Goal: Task Accomplishment & Management: Manage account settings

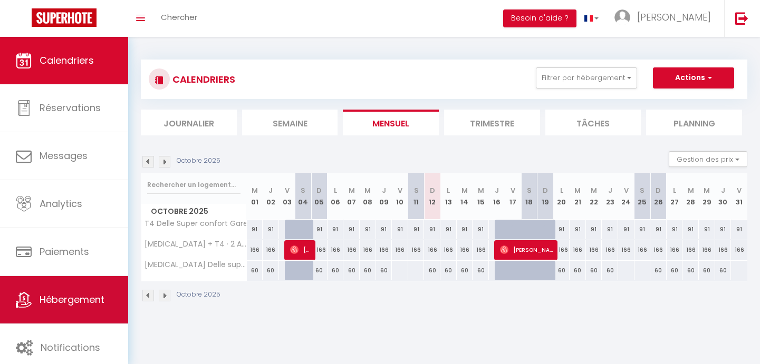
click at [73, 297] on span "Hébergement" at bounding box center [72, 299] width 65 height 13
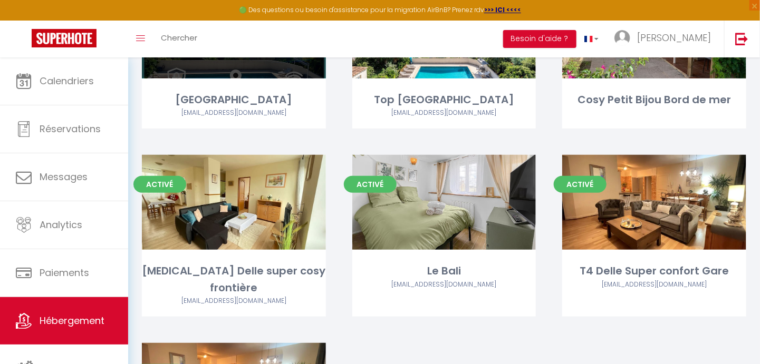
scroll to position [157, 0]
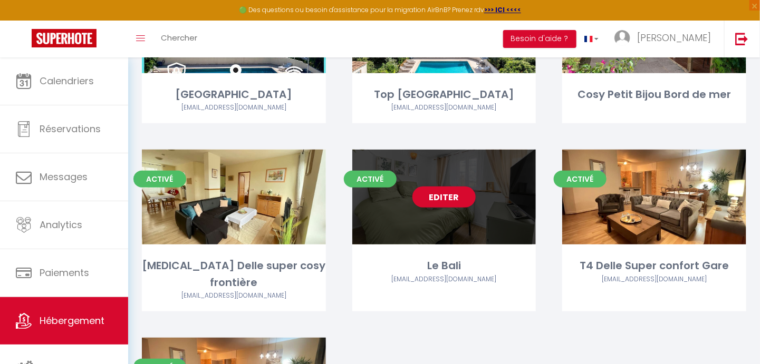
click at [438, 222] on div "Editer" at bounding box center [444, 197] width 184 height 95
click at [442, 200] on link "Editer" at bounding box center [443, 197] width 63 height 21
select select "3"
select select "2"
select select "1"
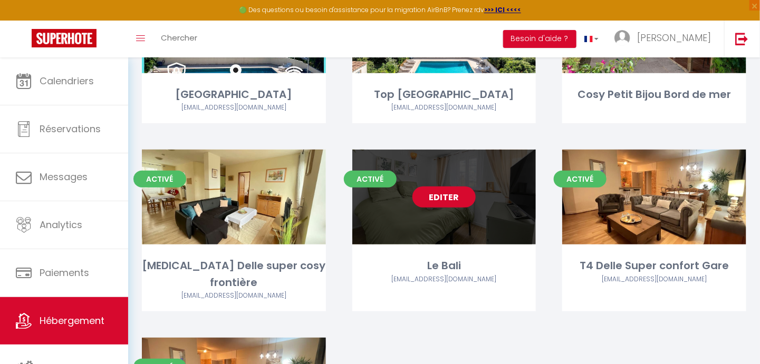
select select "1"
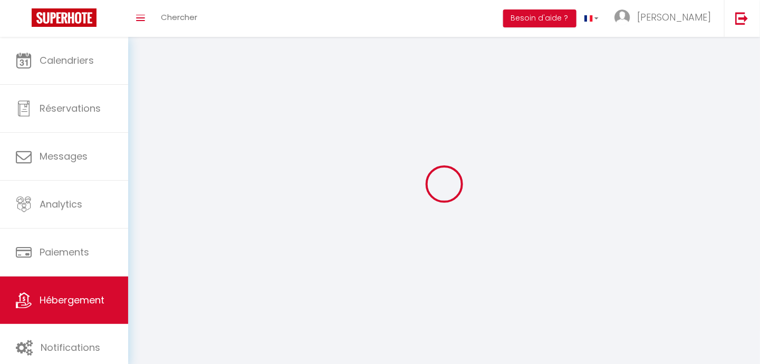
select select
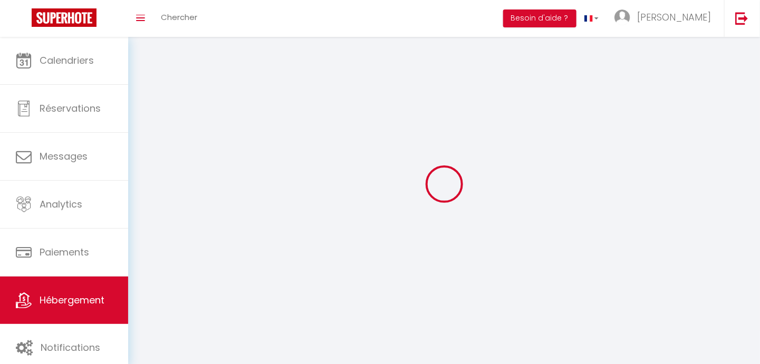
checkbox input "false"
select select
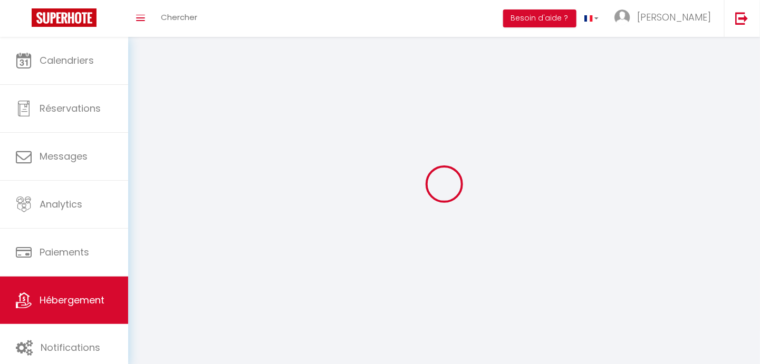
select select
select select "1"
select select
select select "28"
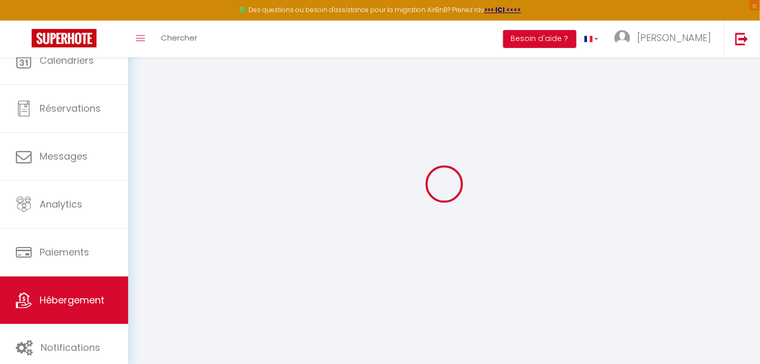
select select
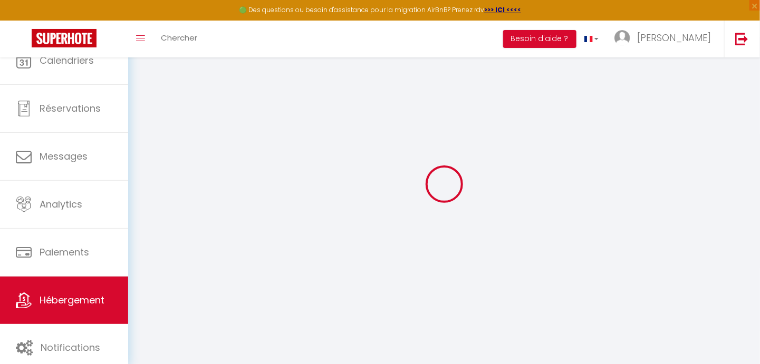
select select
checkbox input "false"
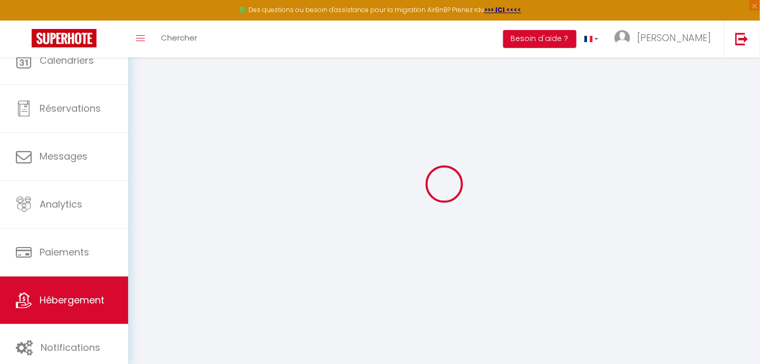
select select
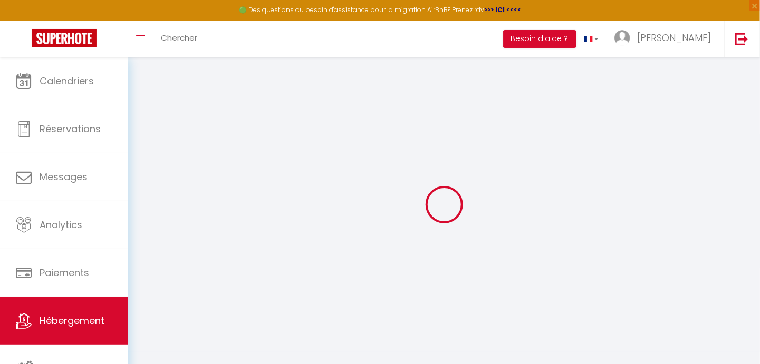
select select
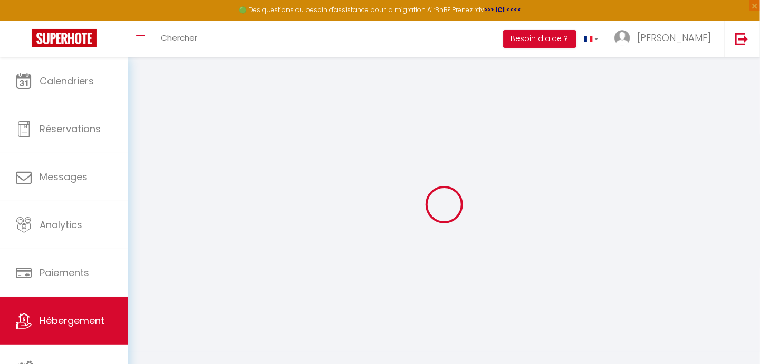
select select
checkbox input "false"
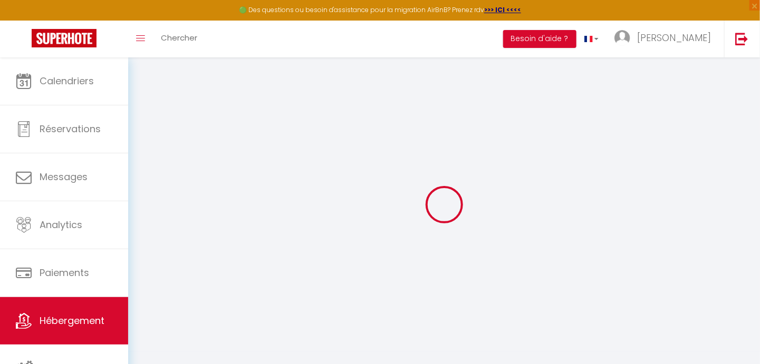
select select
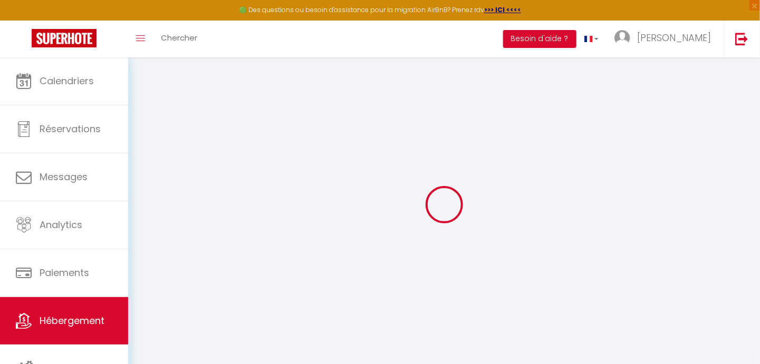
select select
checkbox input "false"
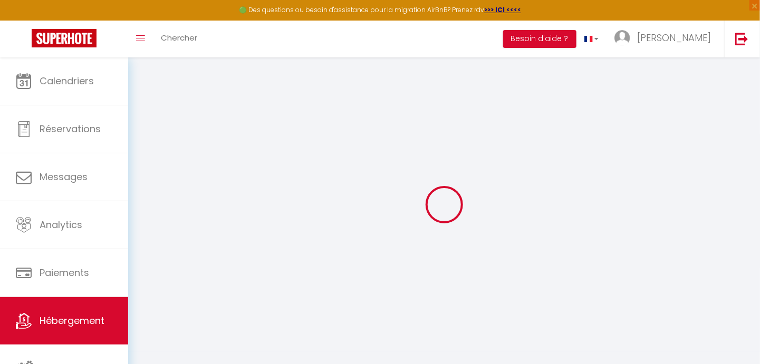
checkbox input "false"
select select
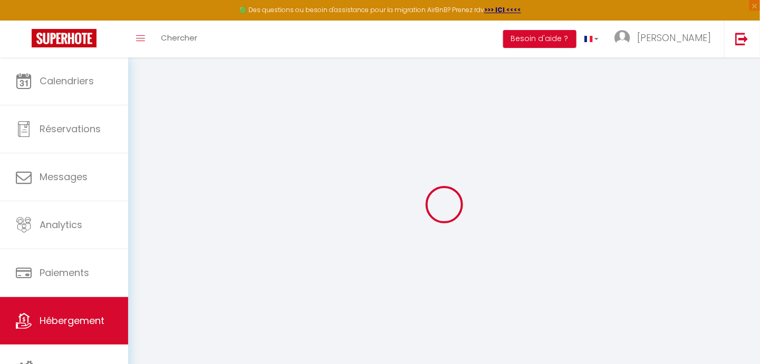
select select
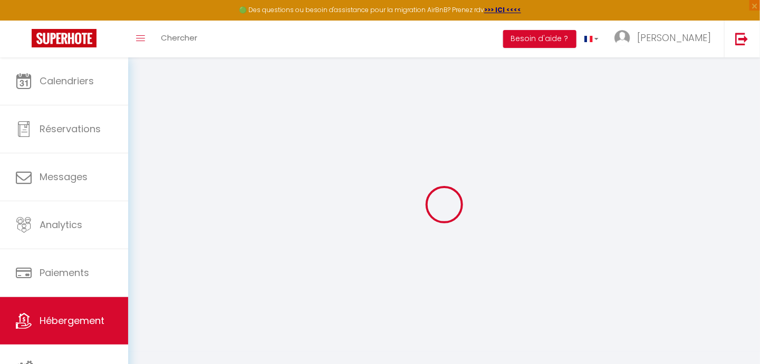
checkbox input "false"
select select
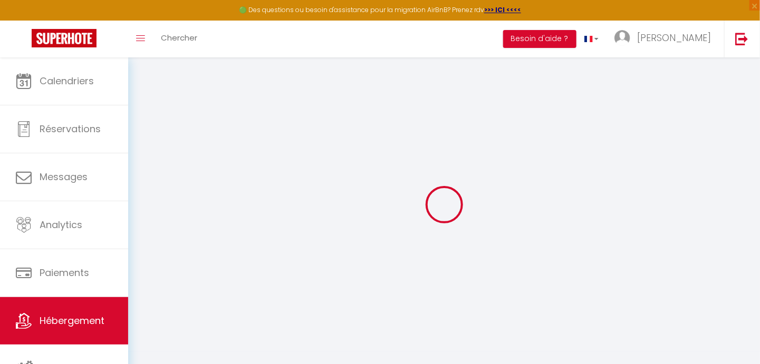
select select
type input "Le Bali"
type input "[PERSON_NAME]"
type input "Freitas"
type input "[STREET_ADDRESS][GEOGRAPHIC_DATA]"
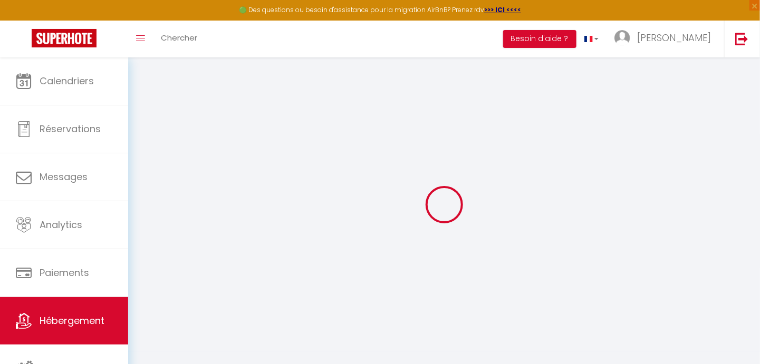
type input "77360"
type input "vaires sur marne"
select select "2"
type input "50"
type input "36"
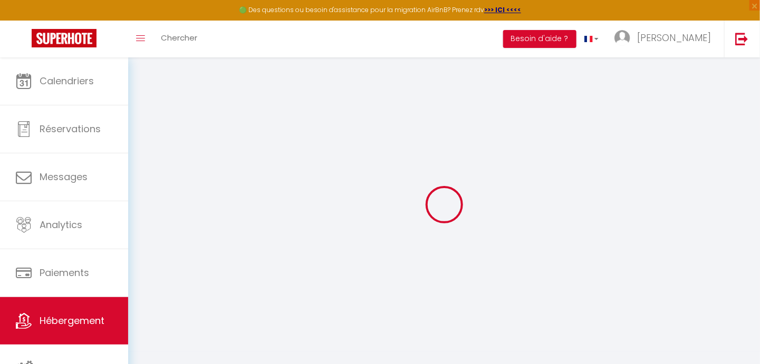
select select
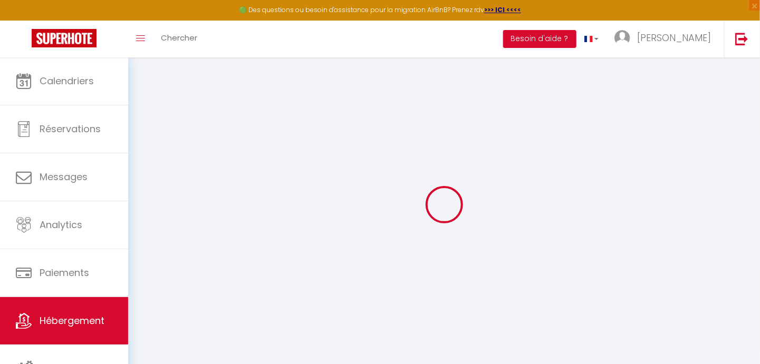
type input "[STREET_ADDRESS][PERSON_NAME]"
type input "91100"
type input "Corbeil-[GEOGRAPHIC_DATA]"
type input "[EMAIL_ADDRESS][DOMAIN_NAME]"
select select "12262"
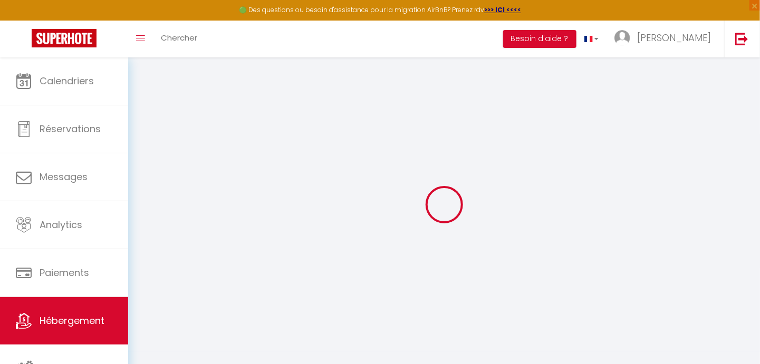
checkbox input "false"
type input "23"
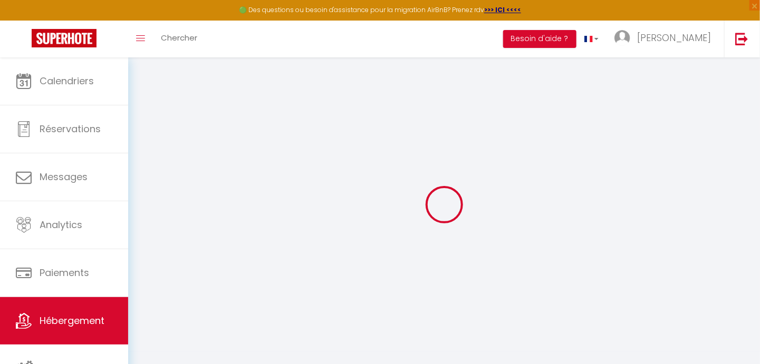
type input "35"
type input "0"
type input "10"
select select "23464"
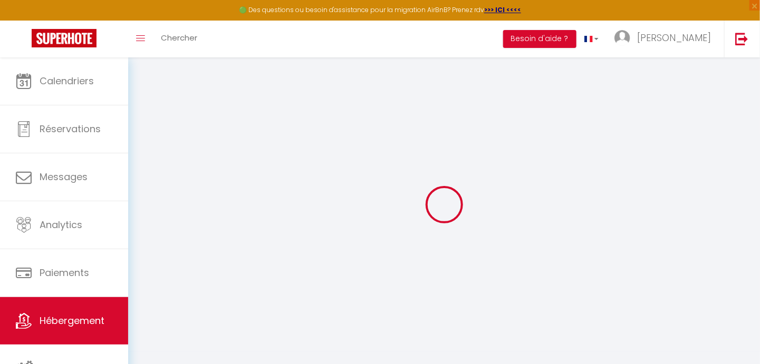
select select
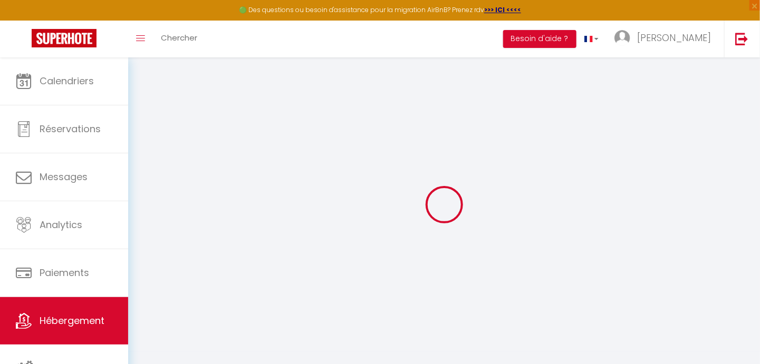
checkbox input "false"
select select
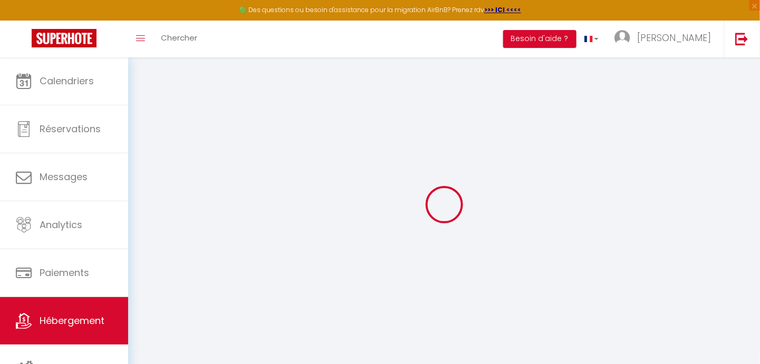
select select
checkbox input "false"
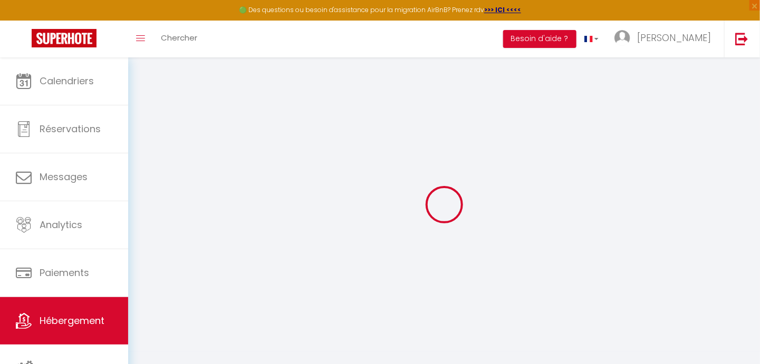
checkbox input "false"
select select
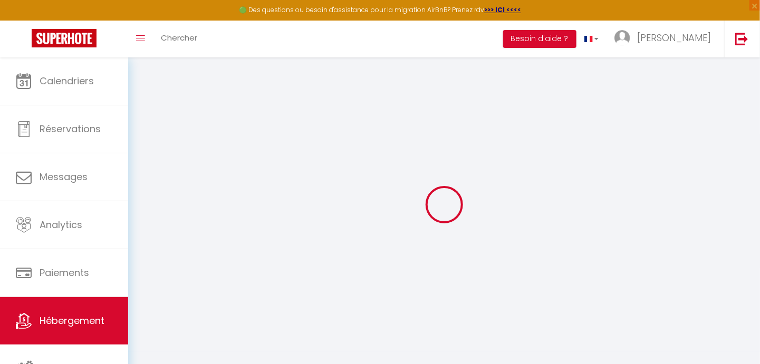
select select
checkbox input "false"
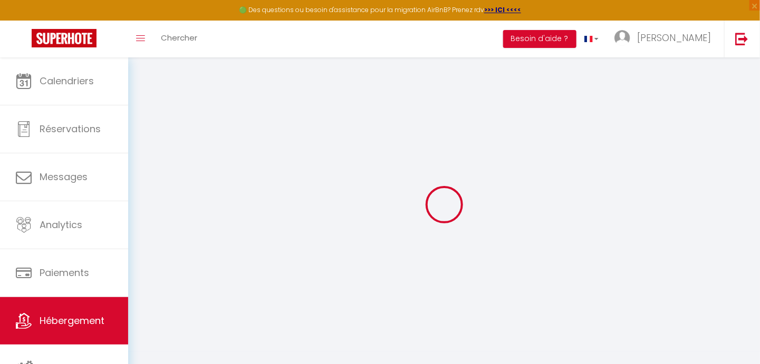
checkbox input "false"
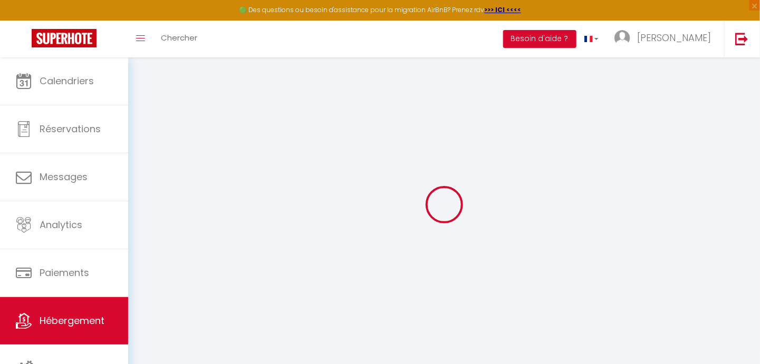
checkbox input "false"
select select "16:00"
select select
select select "10:00"
select select "30"
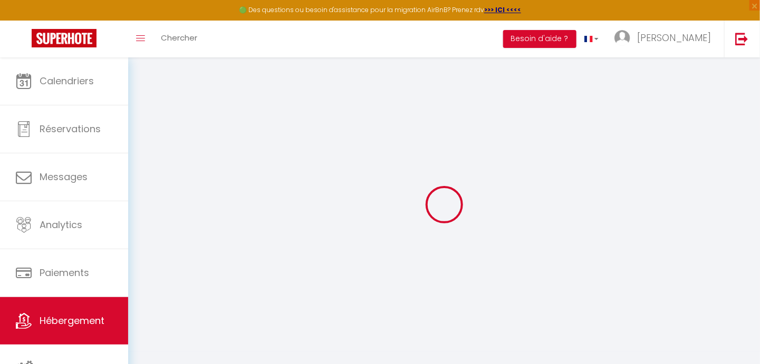
select select "120"
select select
checkbox input "false"
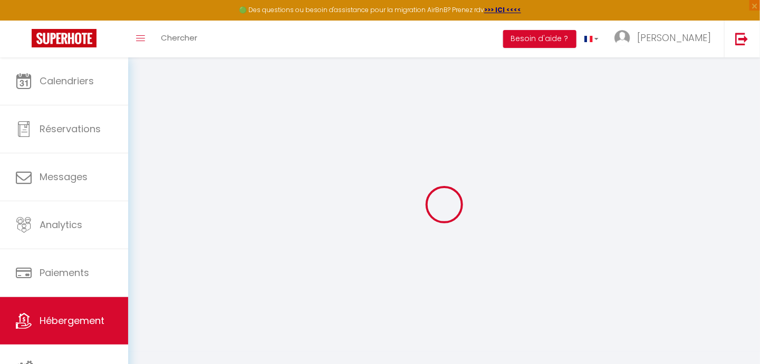
checkbox input "false"
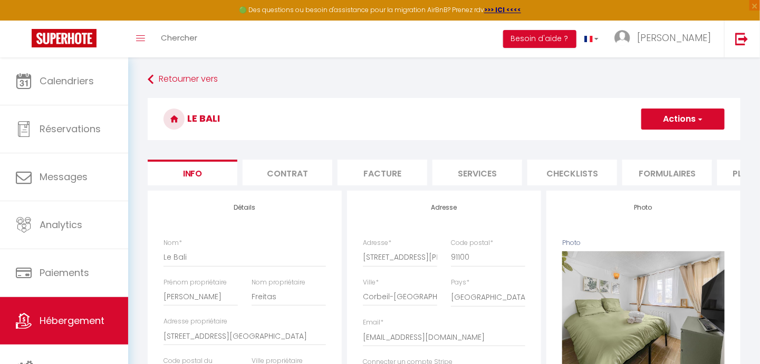
click at [673, 122] on button "Actions" at bounding box center [682, 119] width 83 height 21
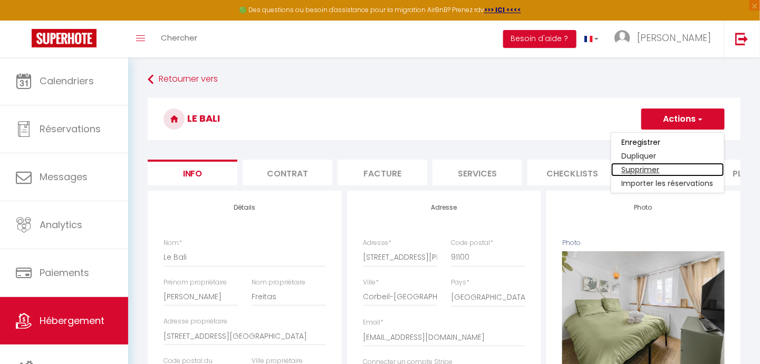
click at [662, 167] on link "Supprimer" at bounding box center [667, 170] width 113 height 14
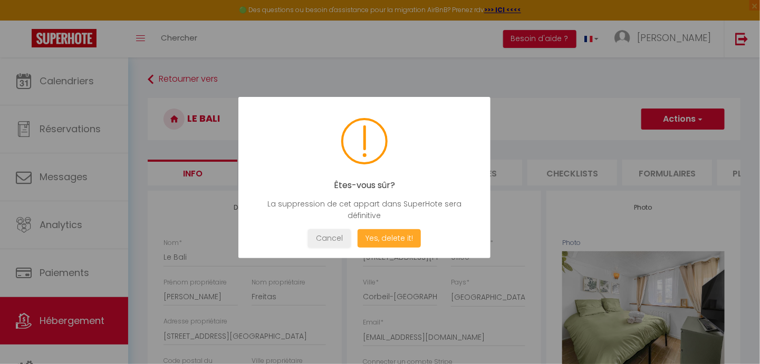
click at [372, 239] on button "Yes, delete it!" at bounding box center [388, 238] width 63 height 18
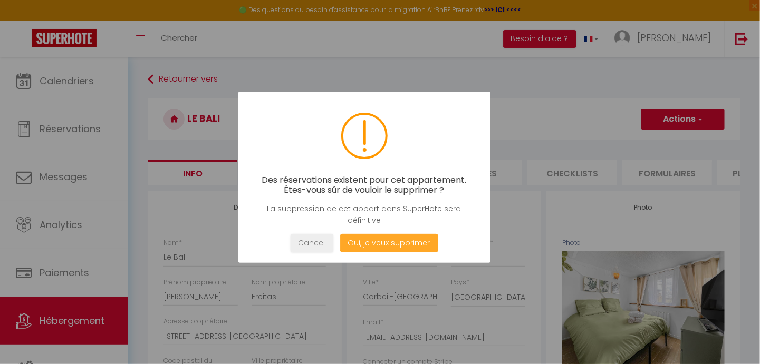
click at [372, 242] on button "Oui, je veux supprimer" at bounding box center [389, 243] width 98 height 18
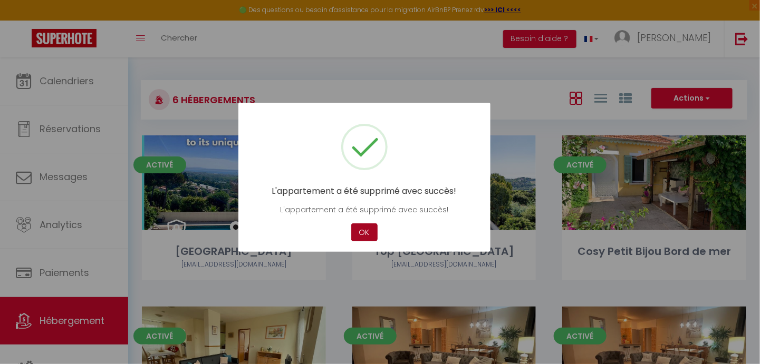
click at [364, 234] on button "OK" at bounding box center [364, 233] width 26 height 18
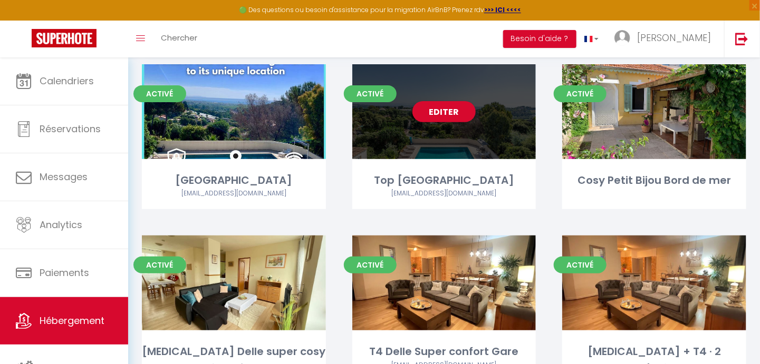
scroll to position [70, 0]
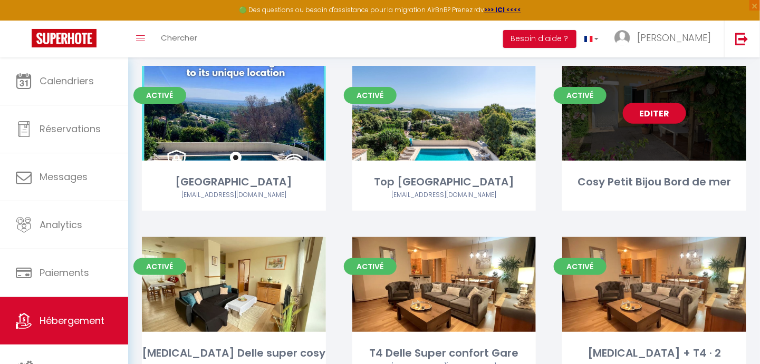
click at [664, 112] on link "Editer" at bounding box center [654, 113] width 63 height 21
click at [678, 154] on div "Editer" at bounding box center [654, 113] width 184 height 95
select select "3"
select select "2"
select select "1"
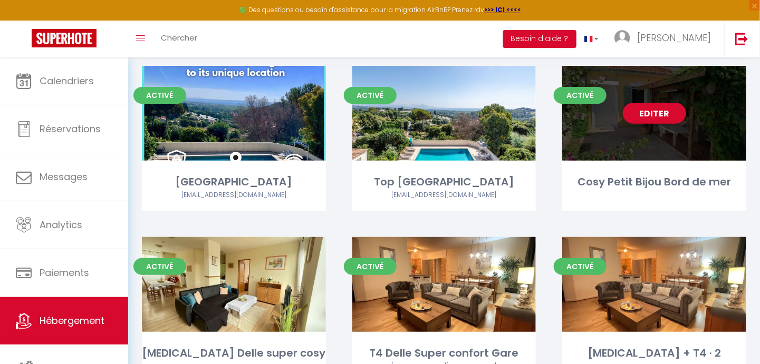
select select "1"
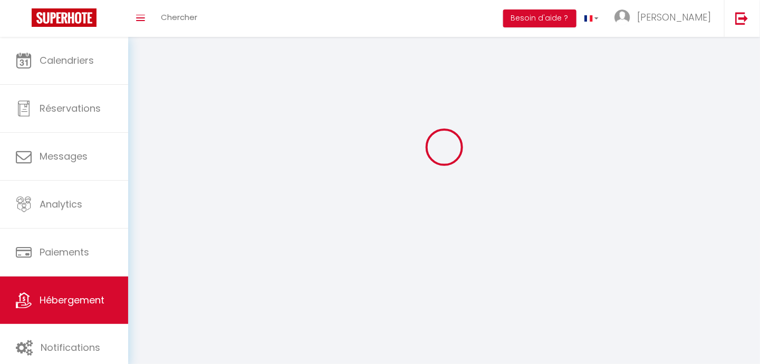
select select
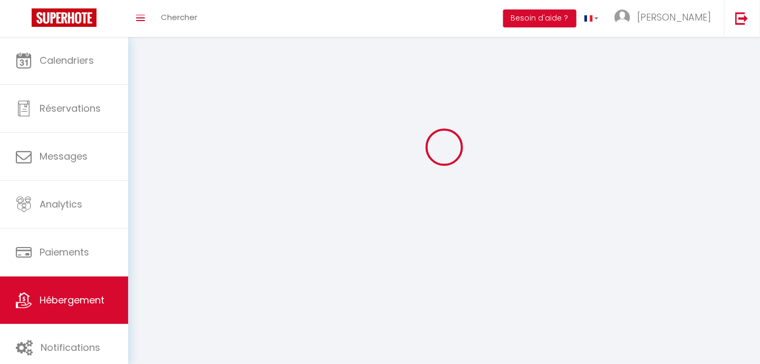
select select "1"
select select
checkbox input "false"
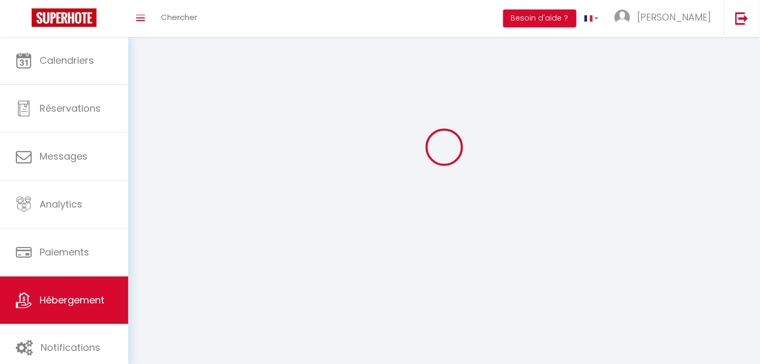
checkbox input "false"
select select "28"
select select
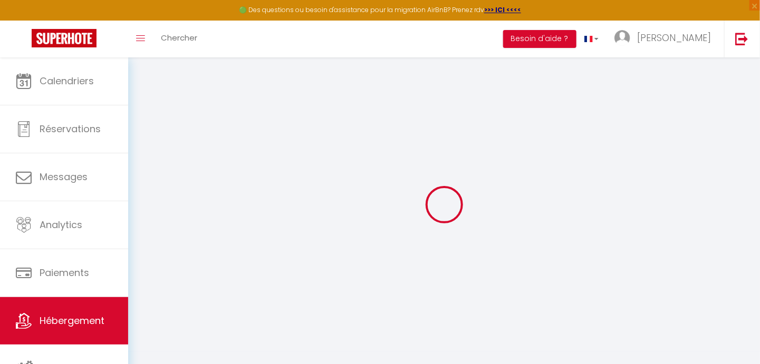
select select
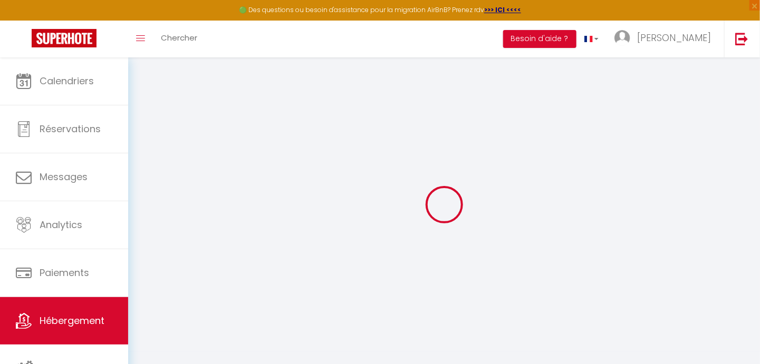
select select
checkbox input "false"
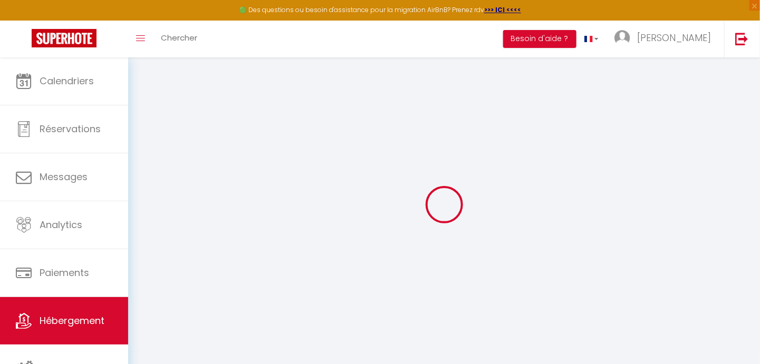
select select
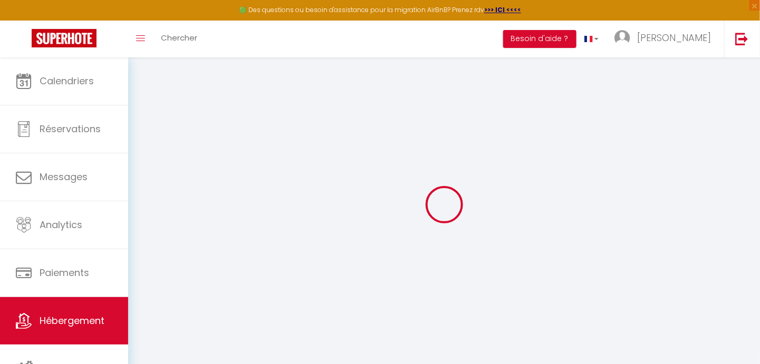
select select
checkbox input "false"
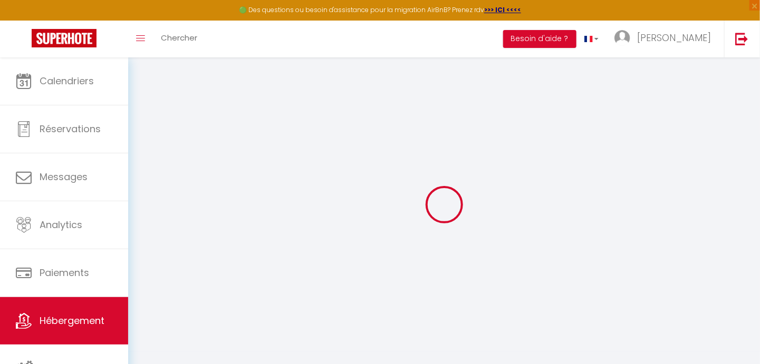
checkbox input "false"
select select
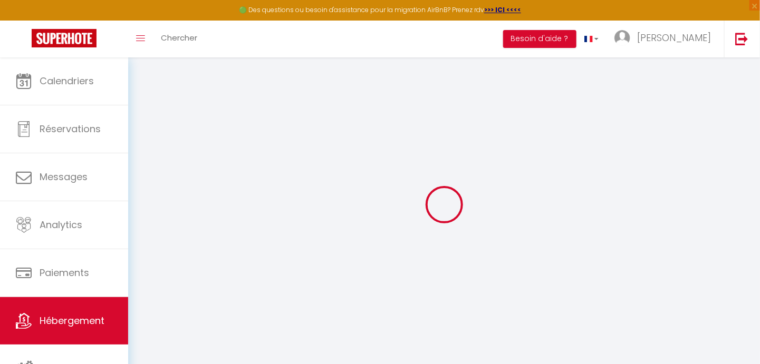
select select
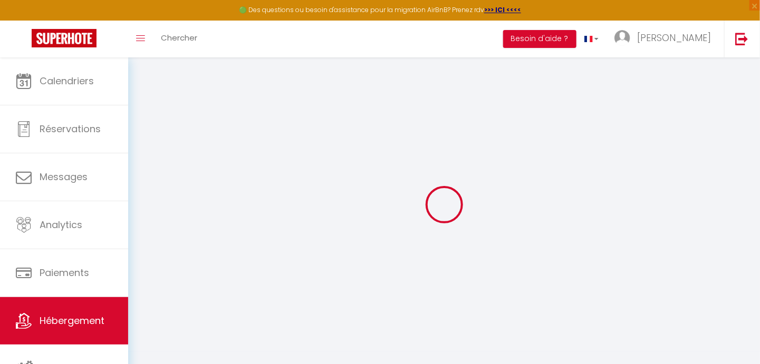
checkbox input "false"
select select
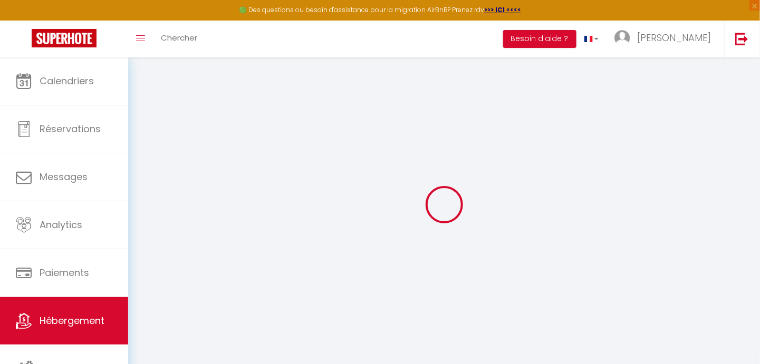
select select
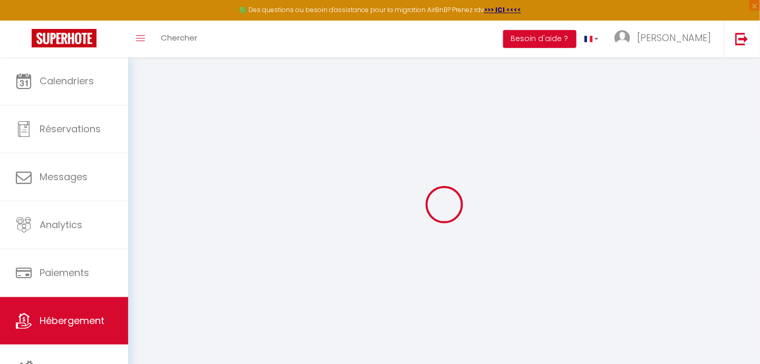
select select
checkbox input "false"
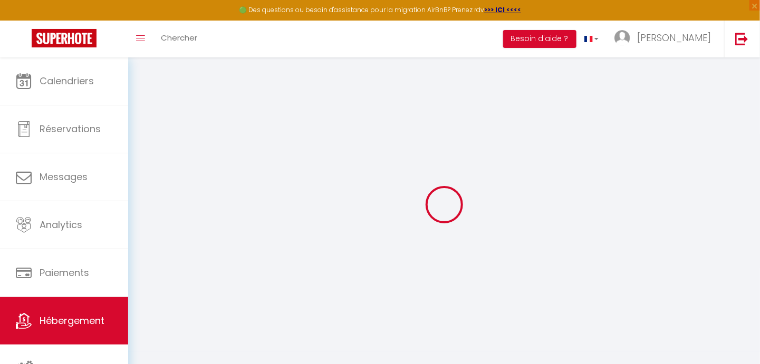
checkbox input "false"
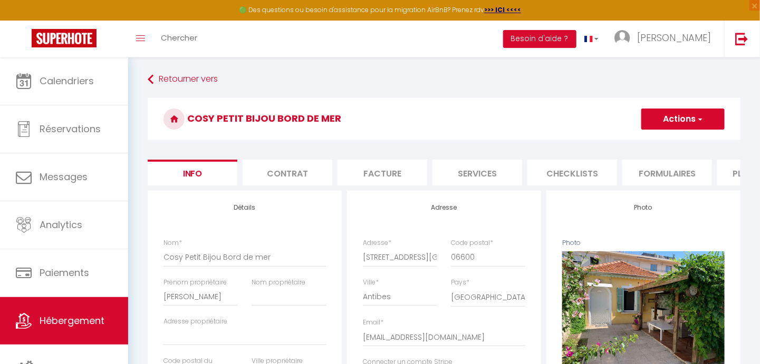
click at [684, 123] on button "Actions" at bounding box center [682, 119] width 83 height 21
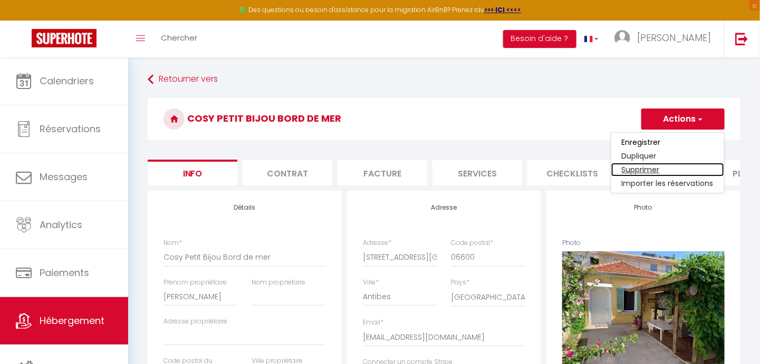
click at [661, 167] on link "Supprimer" at bounding box center [667, 170] width 113 height 14
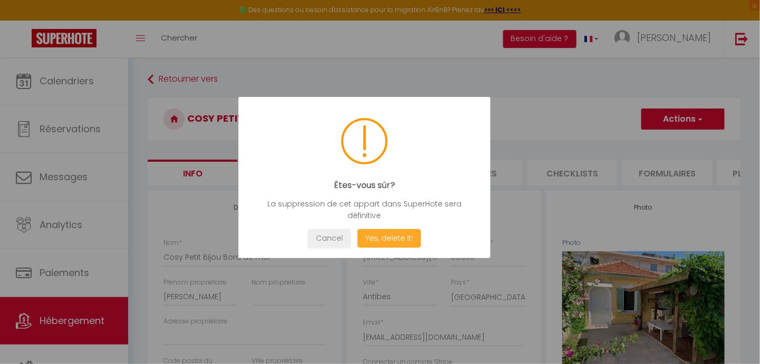
click at [372, 236] on button "Yes, delete it!" at bounding box center [388, 238] width 63 height 18
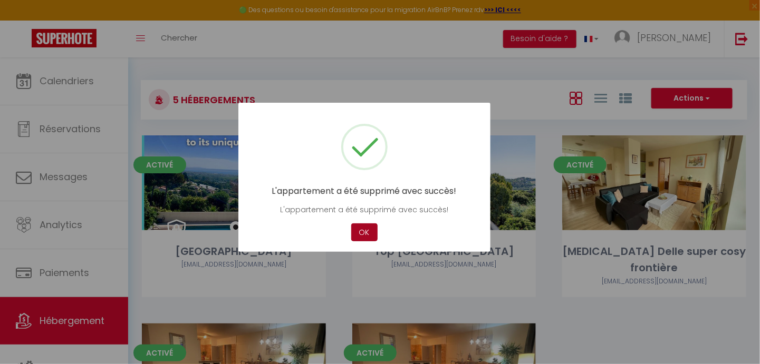
click at [371, 236] on button "OK" at bounding box center [364, 233] width 26 height 18
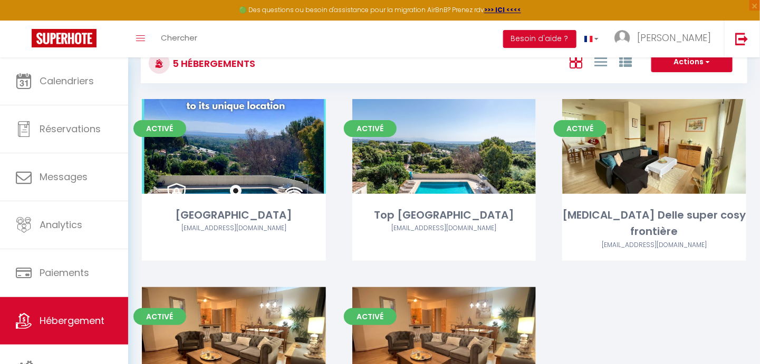
scroll to position [36, 0]
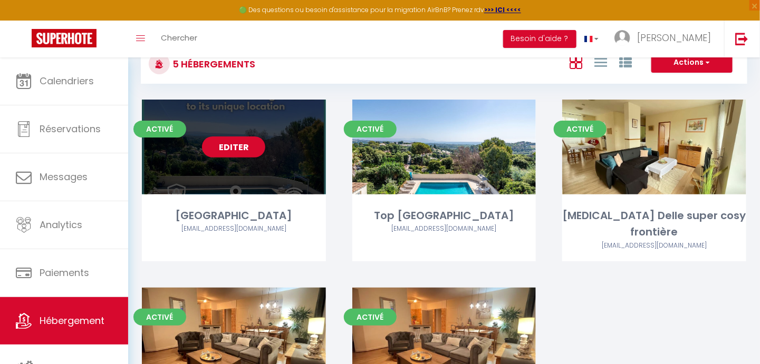
click at [290, 137] on div "Editer" at bounding box center [234, 147] width 184 height 95
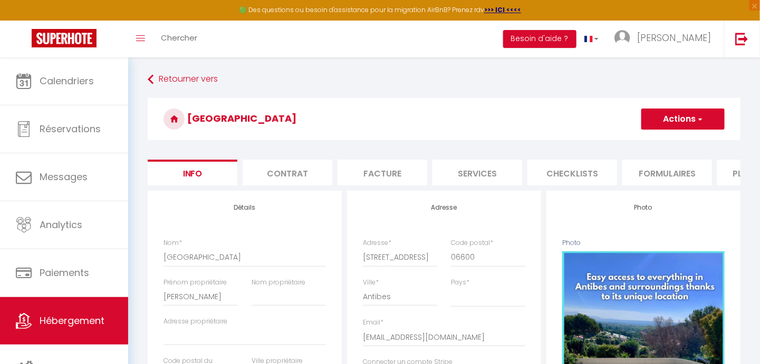
click at [688, 113] on button "Actions" at bounding box center [682, 119] width 83 height 21
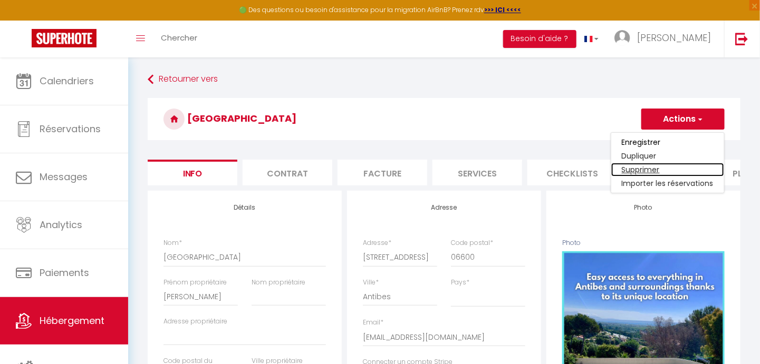
click at [655, 171] on link "Supprimer" at bounding box center [667, 170] width 113 height 14
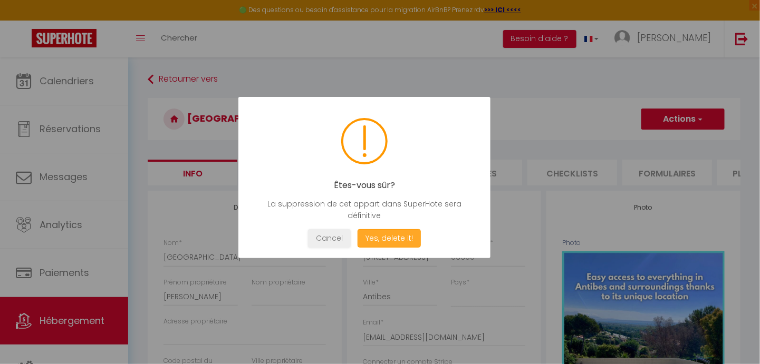
click at [397, 238] on button "Yes, delete it!" at bounding box center [388, 238] width 63 height 18
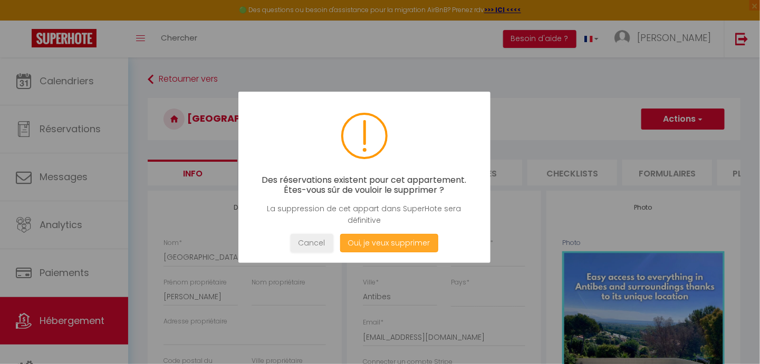
click at [397, 242] on button "Oui, je veux supprimer" at bounding box center [389, 243] width 98 height 18
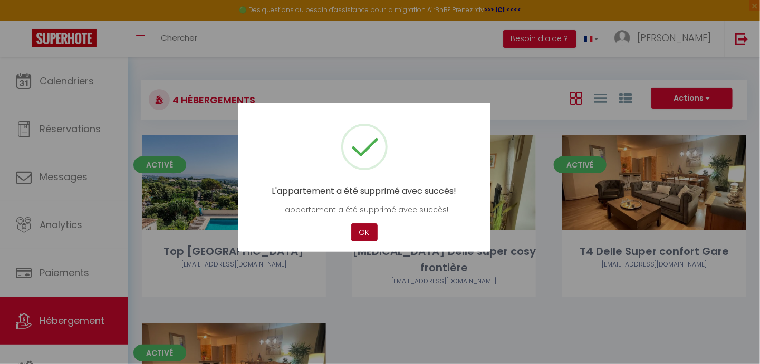
click at [362, 236] on button "OK" at bounding box center [364, 233] width 26 height 18
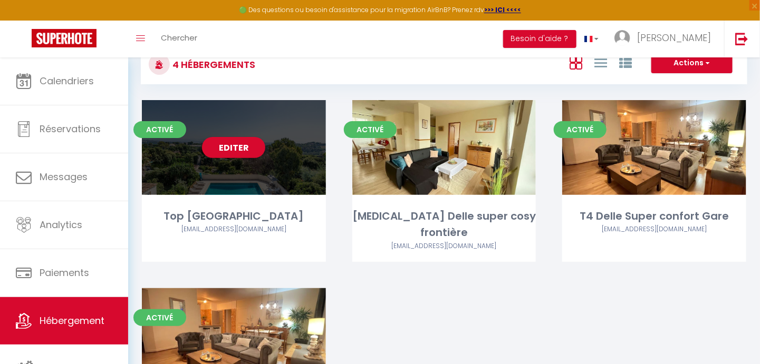
scroll to position [38, 0]
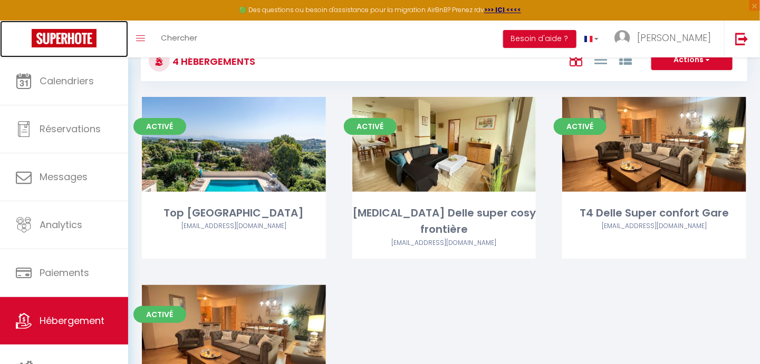
click at [17, 47] on link at bounding box center [64, 39] width 128 height 37
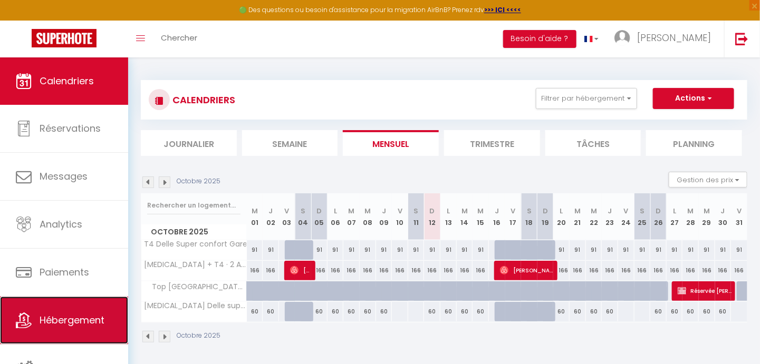
click at [68, 323] on span "Hébergement" at bounding box center [72, 320] width 65 height 13
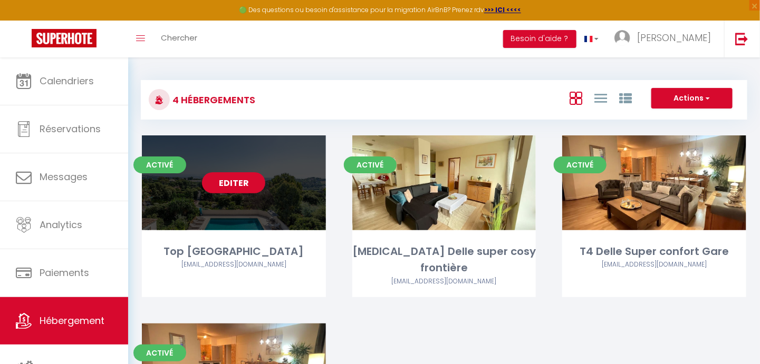
click at [248, 189] on link "Editer" at bounding box center [233, 182] width 63 height 21
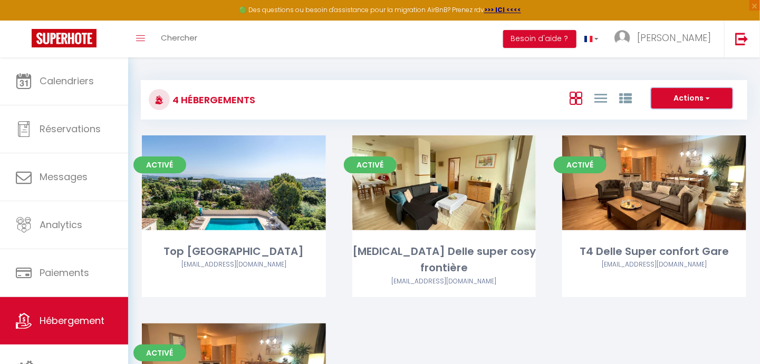
click at [688, 95] on button "Actions" at bounding box center [691, 98] width 81 height 21
click at [681, 101] on button "Actions" at bounding box center [691, 98] width 81 height 21
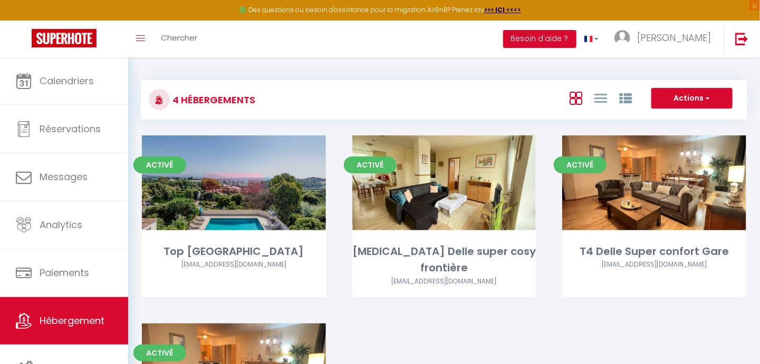
click at [242, 183] on link "Editer" at bounding box center [233, 182] width 63 height 21
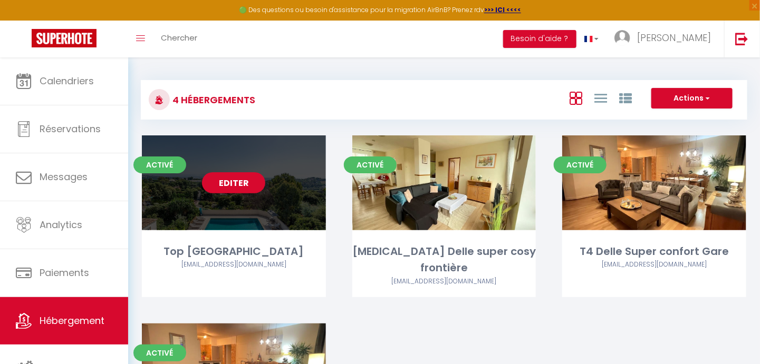
click at [232, 183] on link "Editer" at bounding box center [233, 182] width 63 height 21
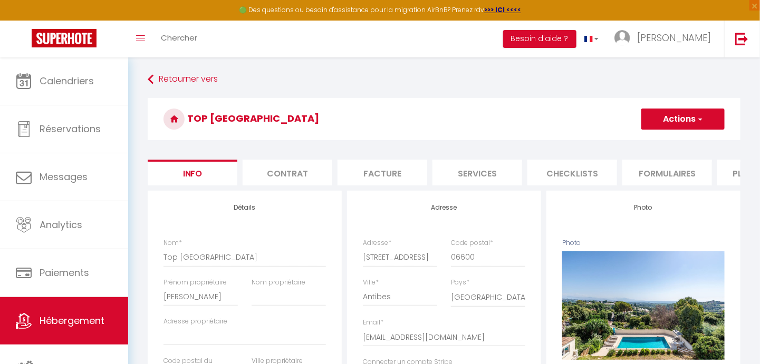
click at [689, 114] on button "Actions" at bounding box center [682, 119] width 83 height 21
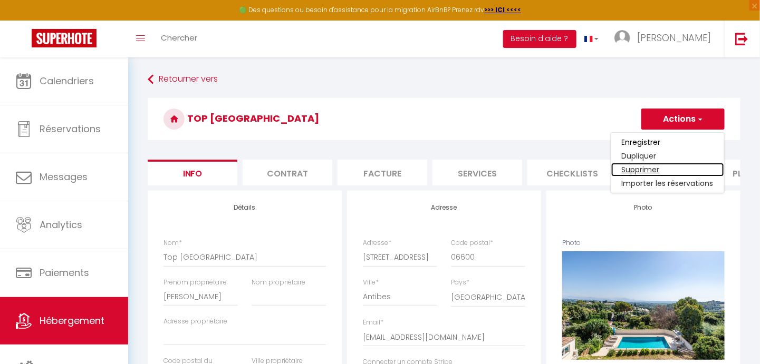
click at [667, 170] on link "Supprimer" at bounding box center [667, 170] width 113 height 14
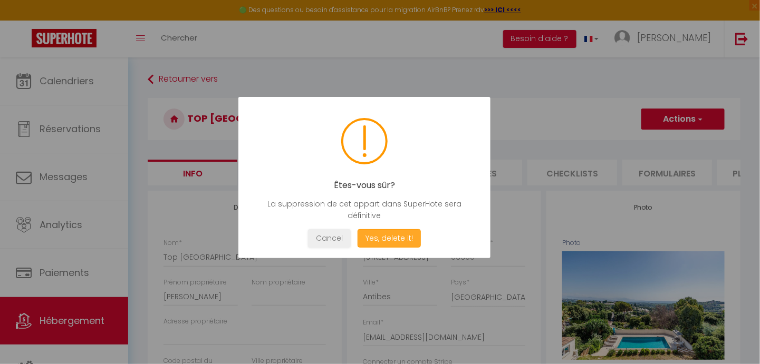
click at [395, 239] on button "Yes, delete it!" at bounding box center [388, 238] width 63 height 18
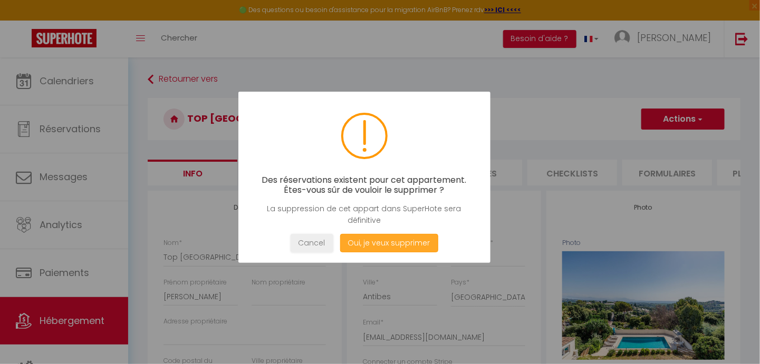
click at [372, 239] on button "Oui, je veux supprimer" at bounding box center [389, 243] width 98 height 18
